Goal: Information Seeking & Learning: Learn about a topic

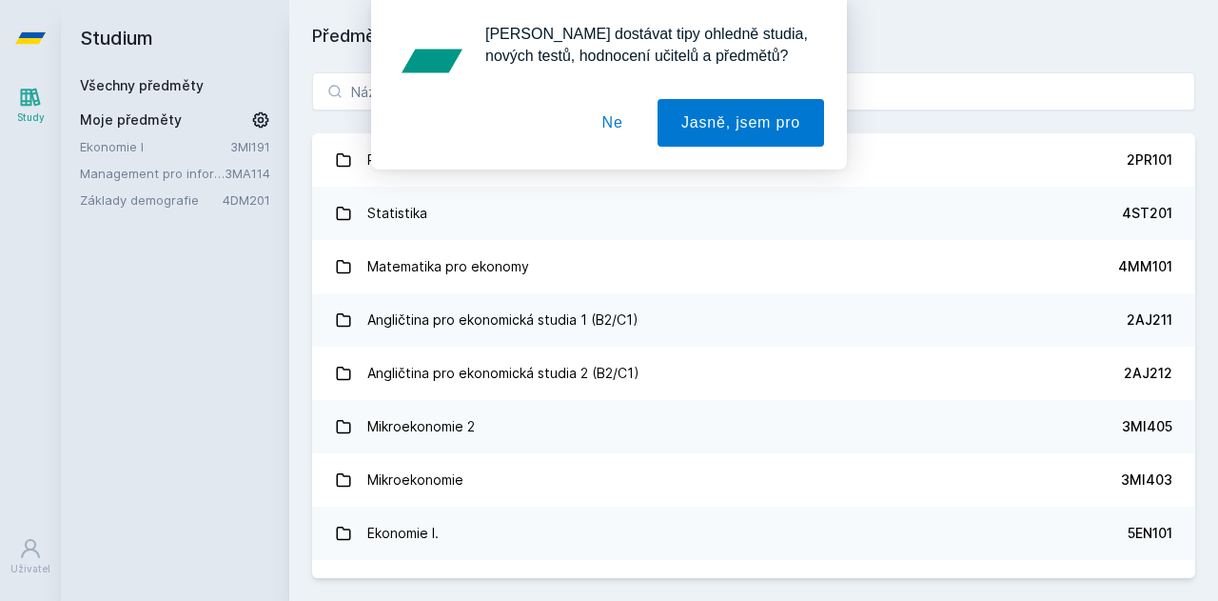
click at [364, 85] on div "[PERSON_NAME] dostávat tipy ohledně studia, nových testů, hodnocení učitelů a p…" at bounding box center [609, 84] width 1218 height 169
click at [614, 130] on button "Ne" at bounding box center [613, 123] width 69 height 48
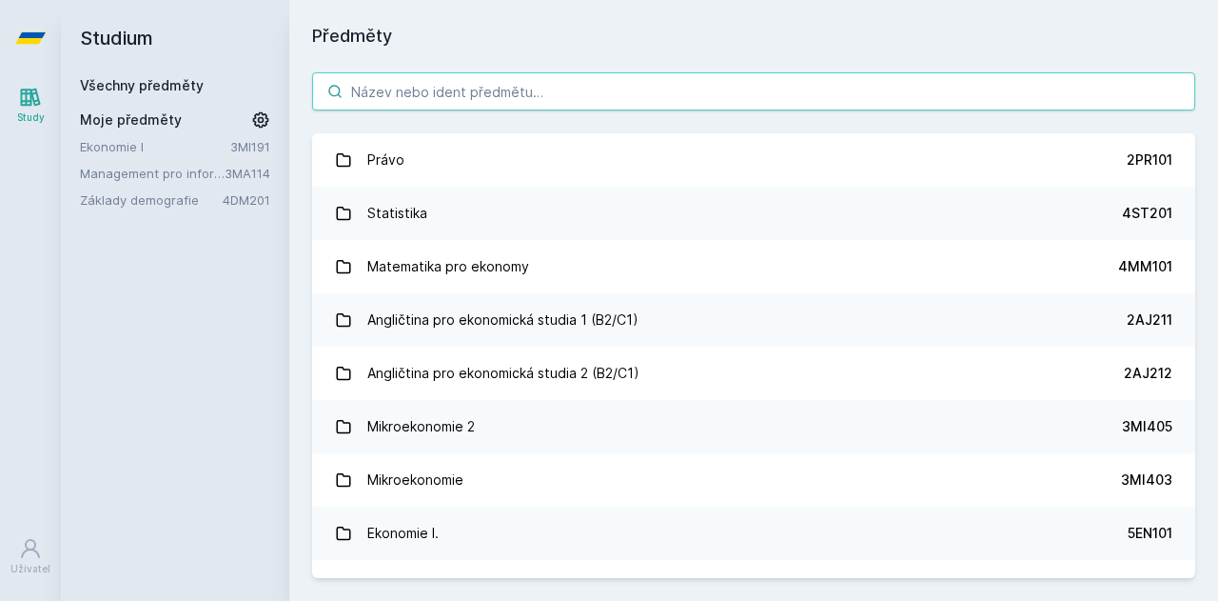
click at [447, 104] on input "search" at bounding box center [753, 91] width 883 height 38
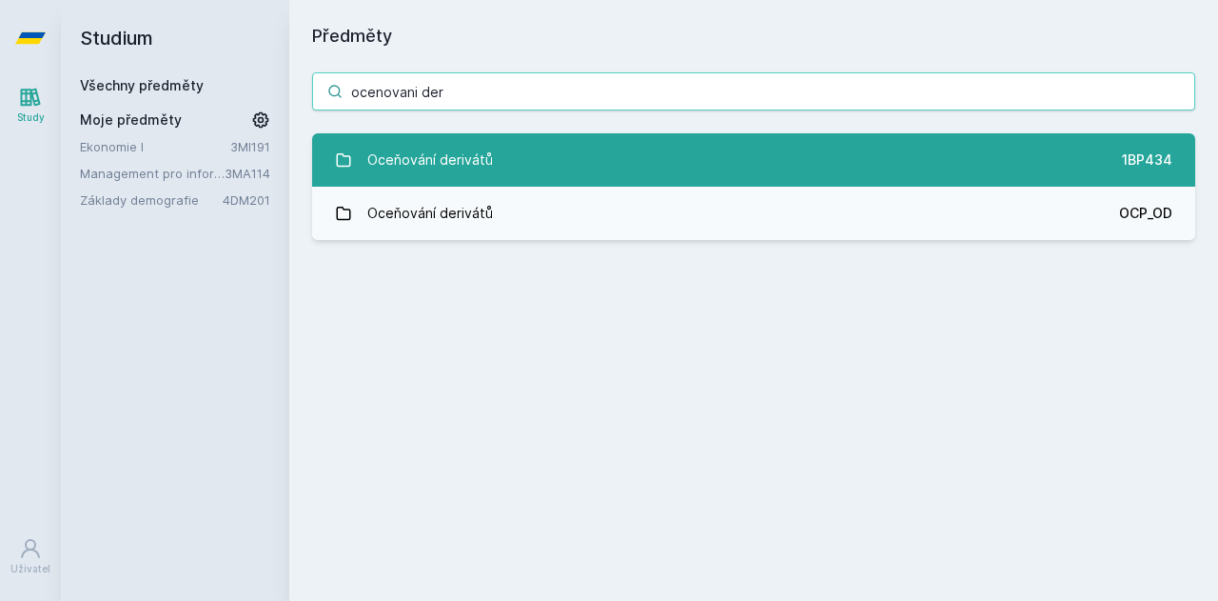
type input "ocenovani der"
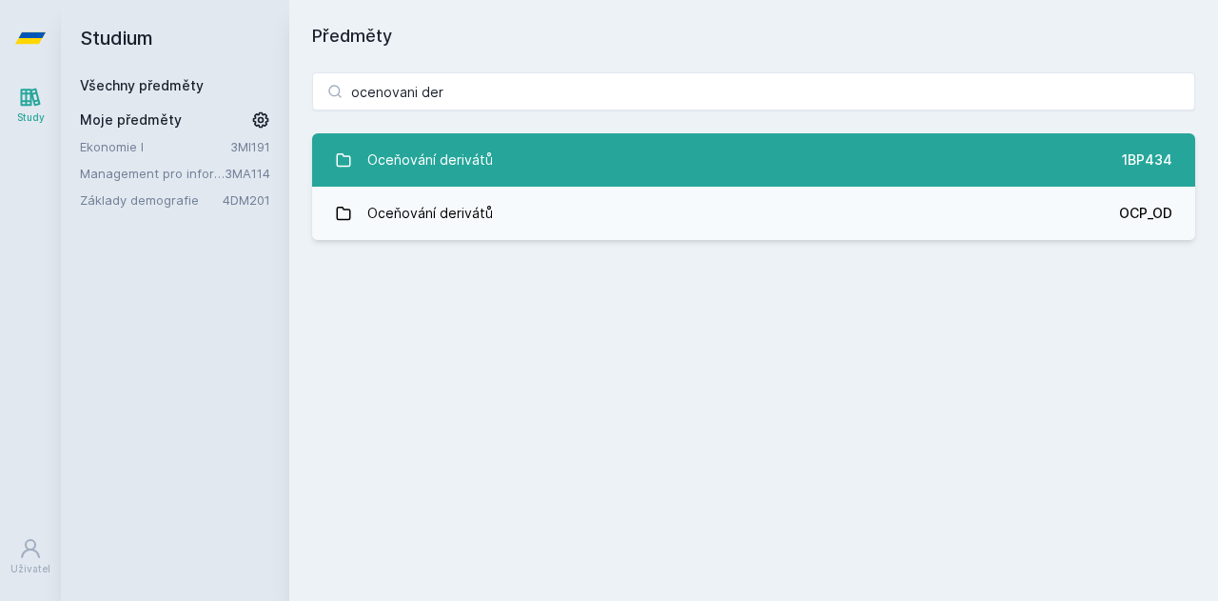
click at [489, 161] on link "Oceňování derivátů 1BP434" at bounding box center [753, 159] width 883 height 53
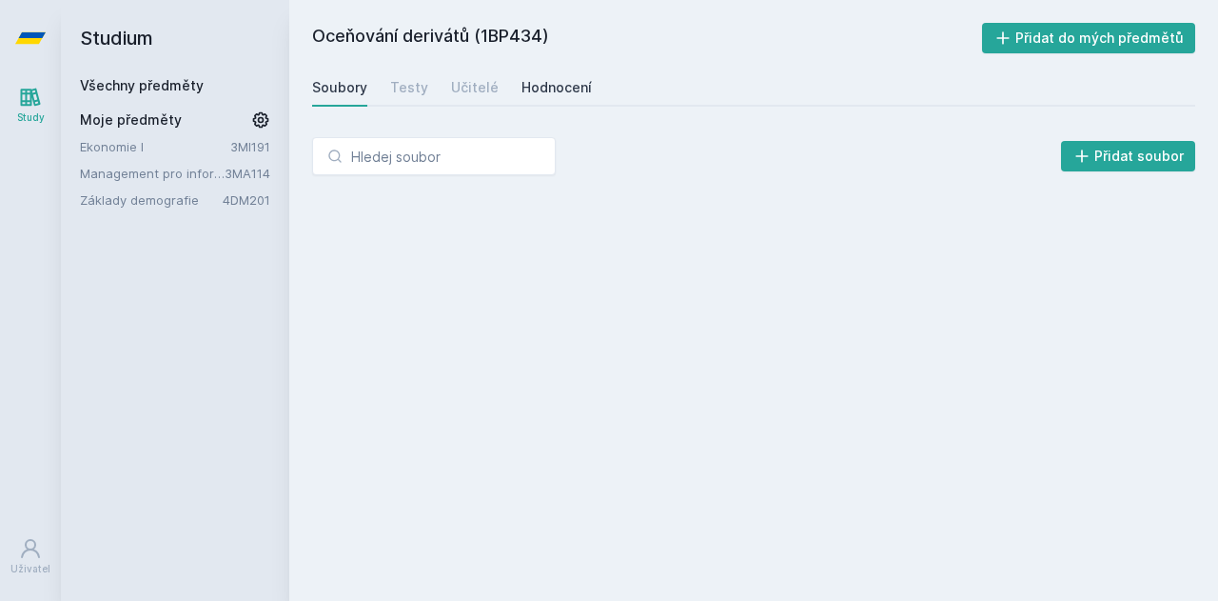
click at [550, 91] on div "Hodnocení" at bounding box center [557, 87] width 70 height 19
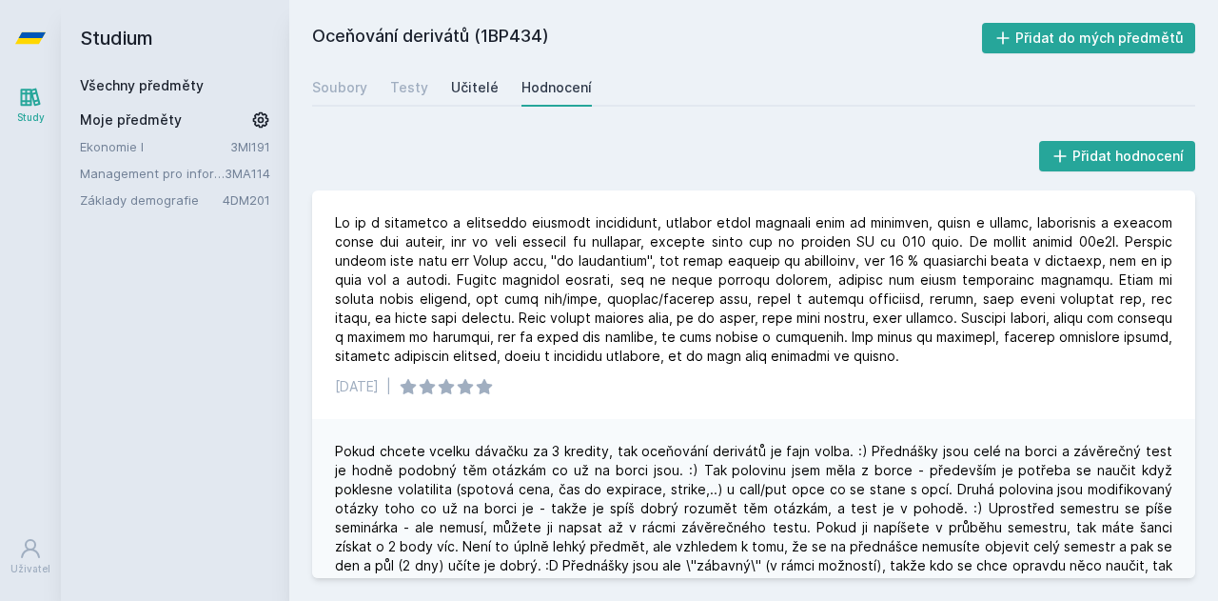
click at [467, 102] on link "Učitelé" at bounding box center [475, 88] width 48 height 38
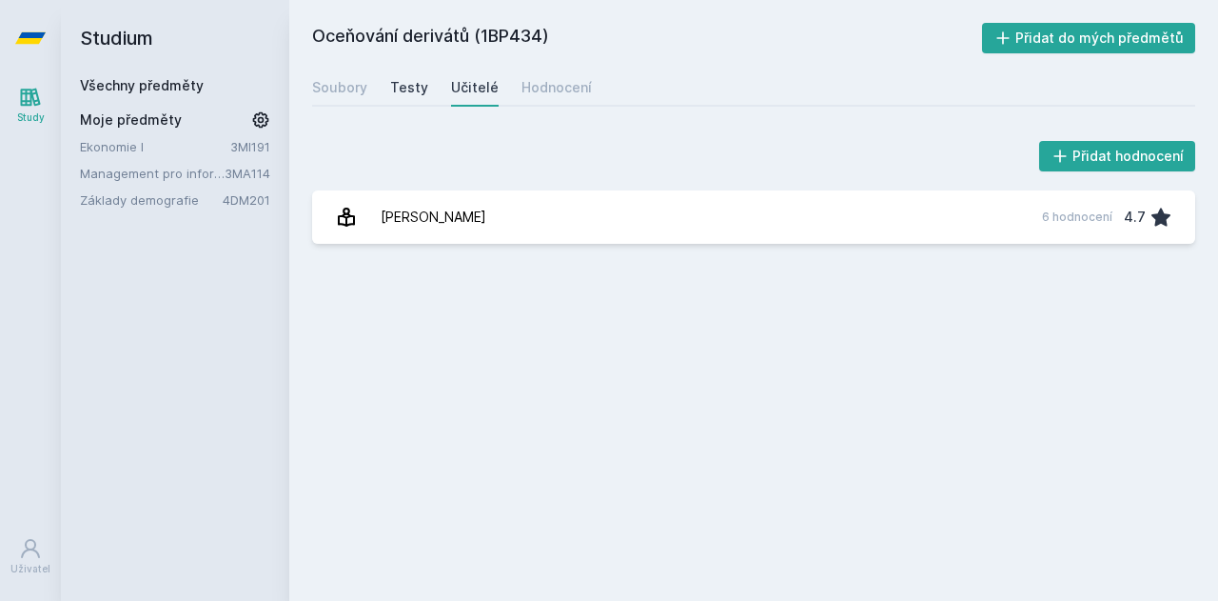
click at [405, 86] on div "Testy" at bounding box center [409, 87] width 38 height 19
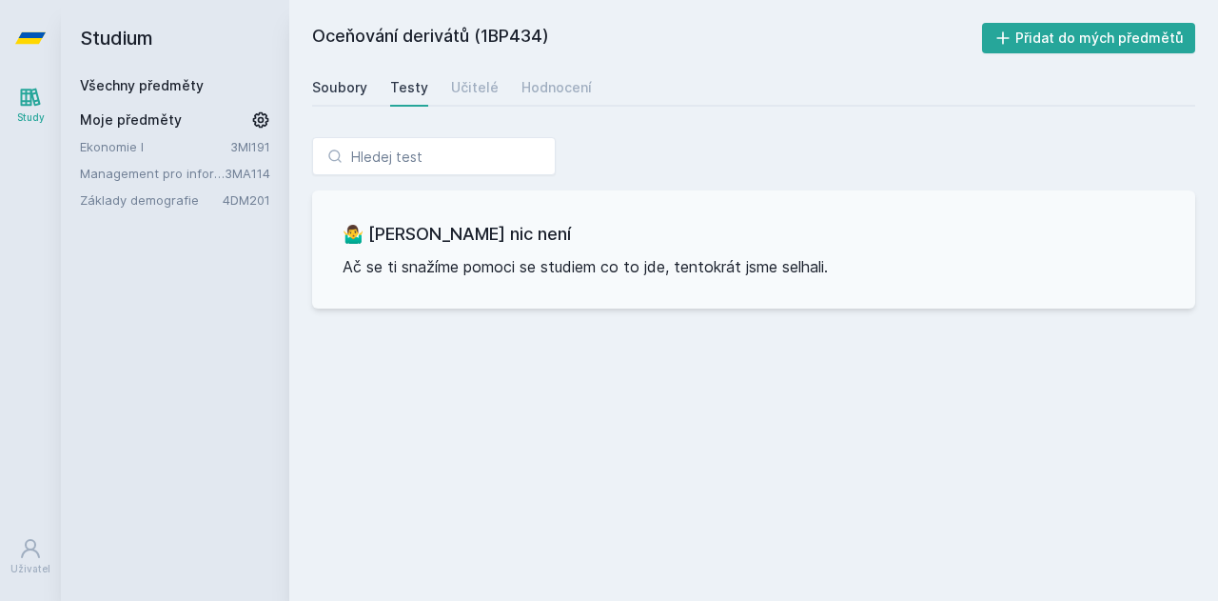
click at [359, 90] on div "Soubory" at bounding box center [339, 87] width 55 height 19
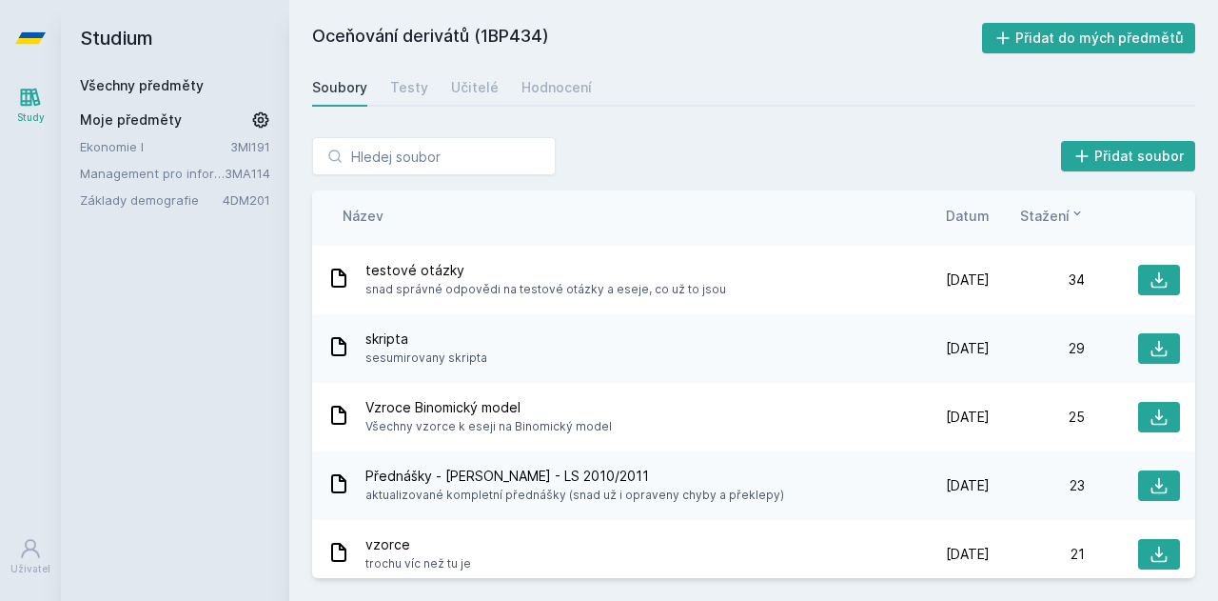
scroll to position [133, 0]
click at [1150, 414] on icon at bounding box center [1159, 415] width 19 height 19
